Goal: Task Accomplishment & Management: Manage account settings

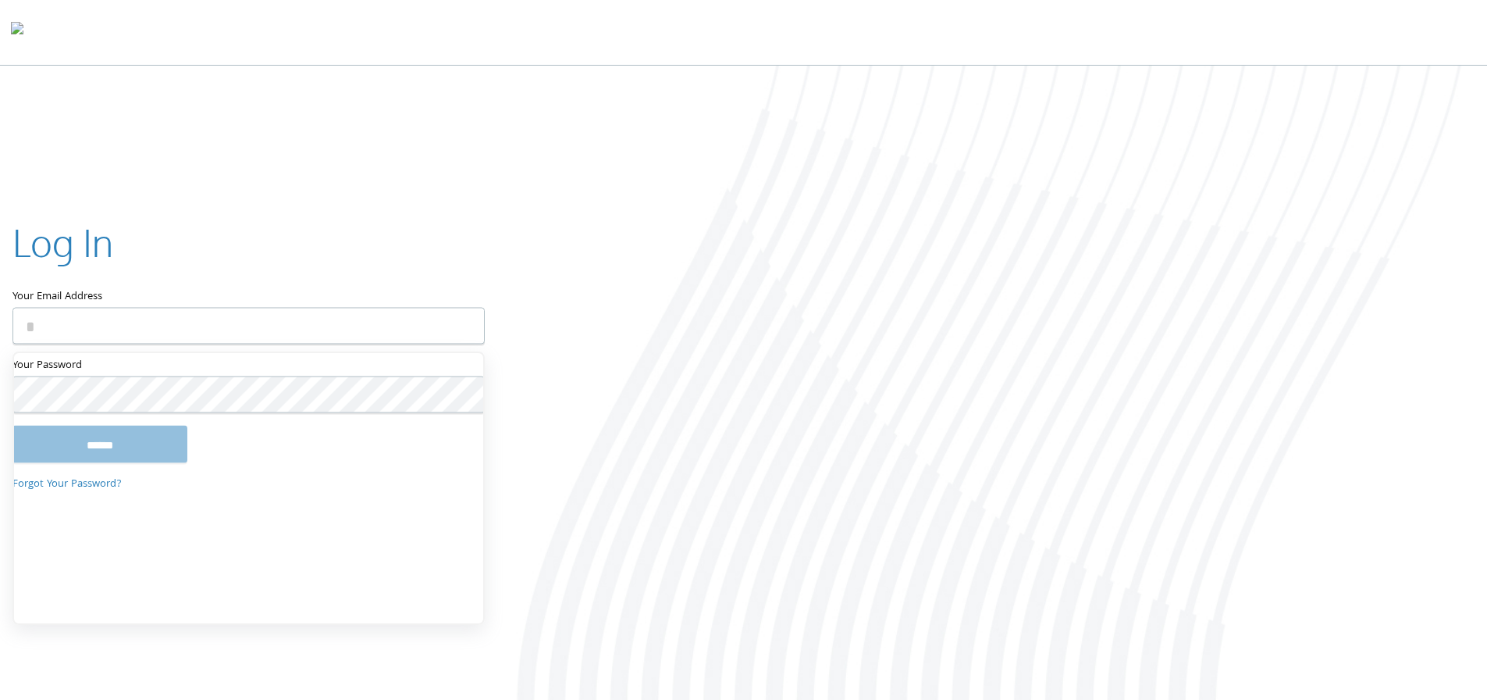
click at [379, 326] on body "Home Solutions Technology Partners Features About Us Schedule a Demo Blog Log In" at bounding box center [743, 351] width 1487 height 703
drag, startPoint x: 1360, startPoint y: 163, endPoint x: 1404, endPoint y: 38, distance: 132.3
click at [1364, 161] on body "Home Solutions Technology Partners Features About Us Schedule a Demo Blog Log In" at bounding box center [743, 351] width 1487 height 703
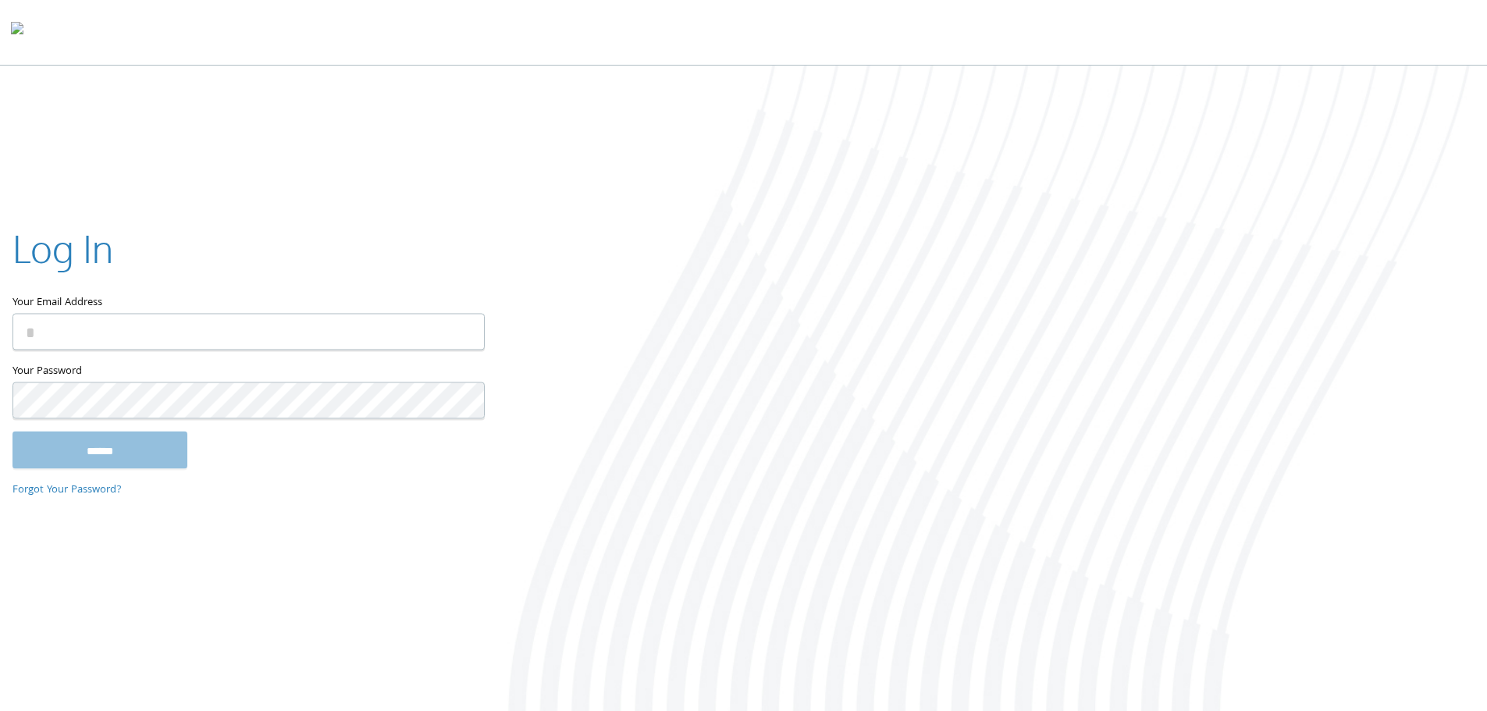
click at [1340, 211] on div at bounding box center [991, 390] width 991 height 649
click at [791, 429] on div at bounding box center [991, 390] width 991 height 649
click at [411, 332] on input "Your Email Address" at bounding box center [248, 331] width 472 height 37
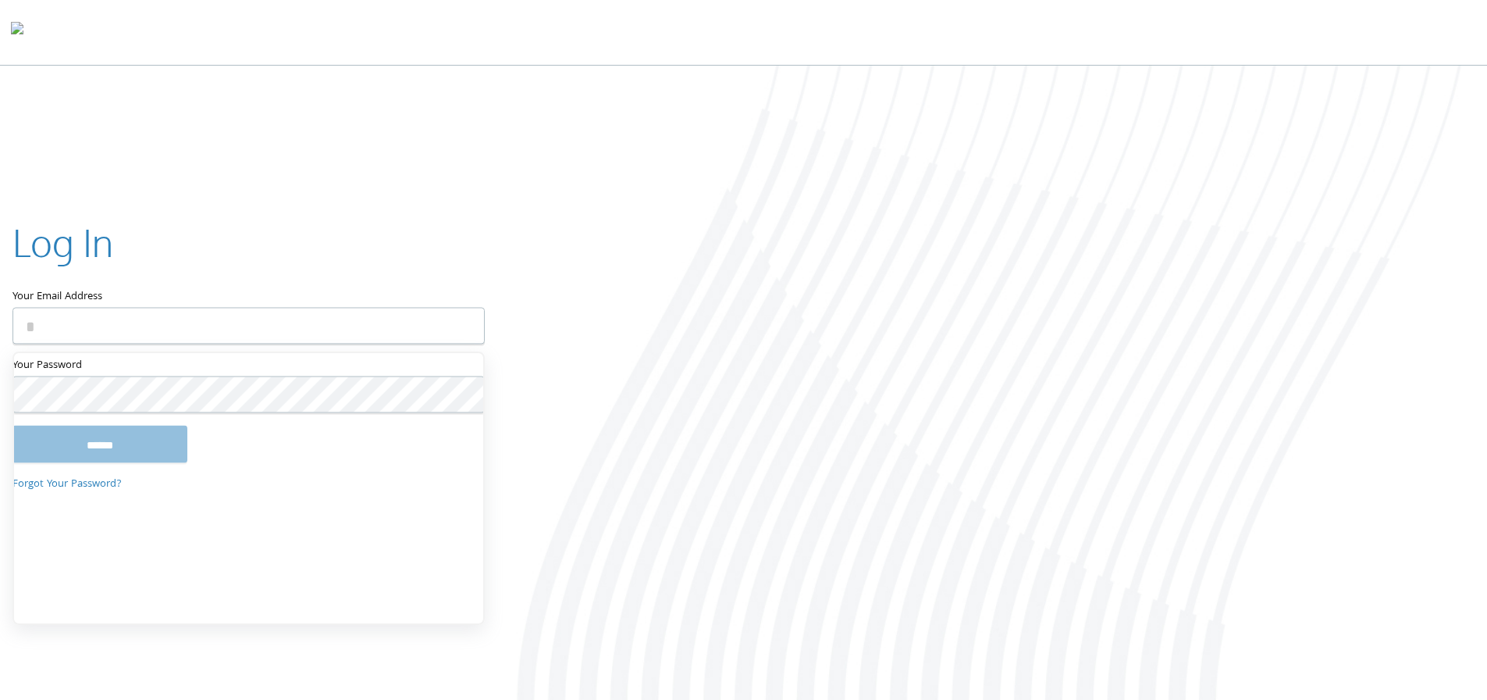
type input "**********"
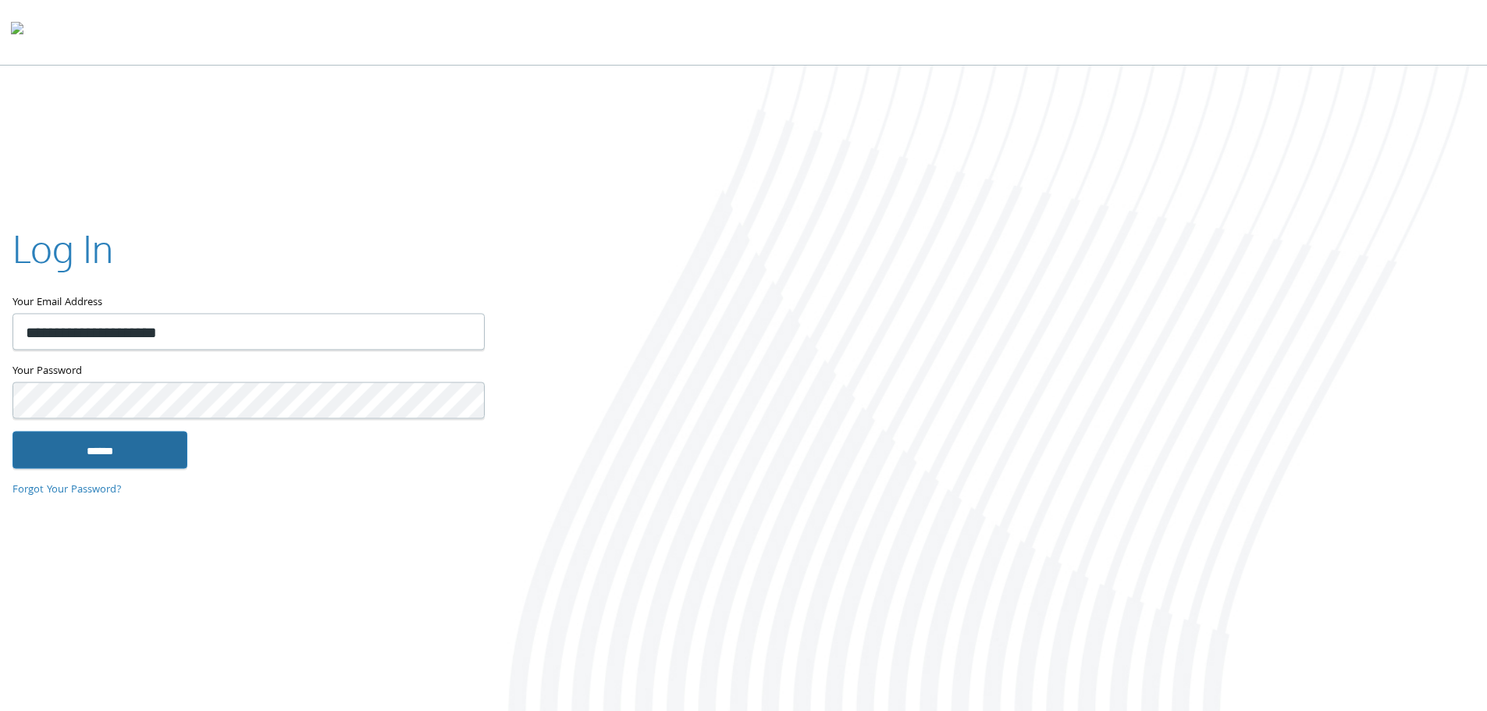
click at [161, 456] on input "******" at bounding box center [99, 449] width 175 height 37
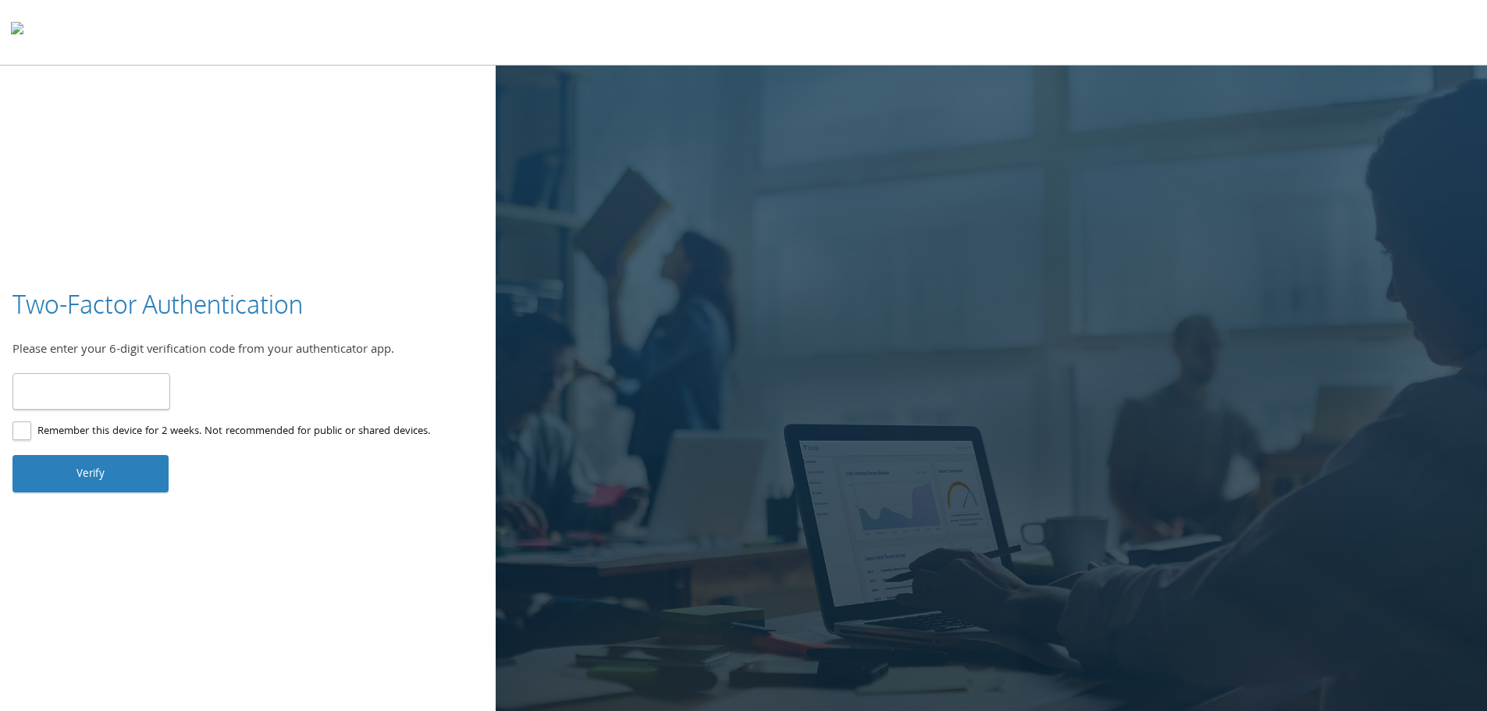
click at [41, 178] on div "Two-Factor Authentication Please enter your 6-digit verification code from your…" at bounding box center [743, 390] width 1487 height 649
drag, startPoint x: 1254, startPoint y: 262, endPoint x: 1243, endPoint y: 265, distance: 11.2
click at [1255, 262] on div at bounding box center [991, 390] width 991 height 649
click at [111, 393] on input "number" at bounding box center [91, 391] width 158 height 37
click at [24, 436] on label "Remember this device for 2 weeks. Not recommended for public or shared devices." at bounding box center [221, 432] width 418 height 20
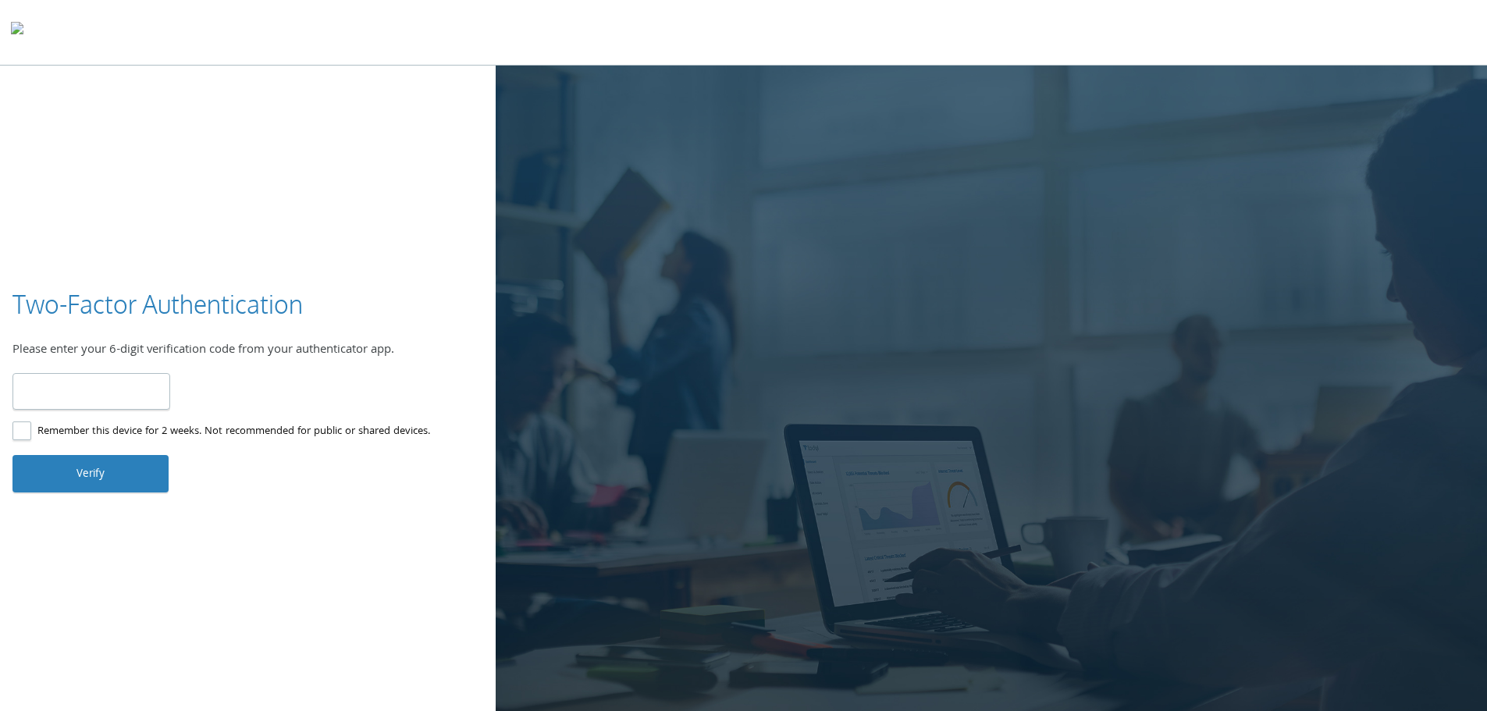
click at [101, 383] on input "number" at bounding box center [91, 391] width 158 height 37
click at [49, 148] on div "Two-Factor Authentication Please enter your 6-digit verification code from your…" at bounding box center [743, 390] width 1487 height 649
